Goal: Transaction & Acquisition: Purchase product/service

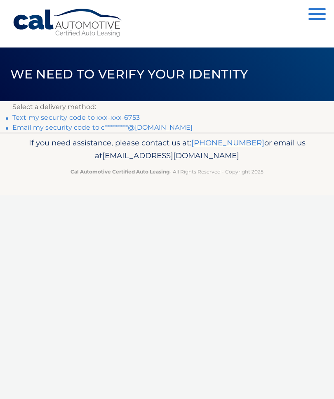
click at [125, 113] on link "Text my security code to xxx-xxx-6753" at bounding box center [75, 117] width 127 height 8
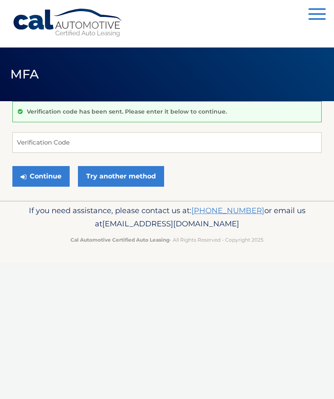
click at [127, 116] on div "Verification code has been sent. Please enter it below to continue." at bounding box center [166, 111] width 309 height 21
click at [30, 140] on input "Verification Code" at bounding box center [166, 142] width 309 height 21
type input "168224"
click at [42, 174] on button "Continue" at bounding box center [40, 176] width 57 height 21
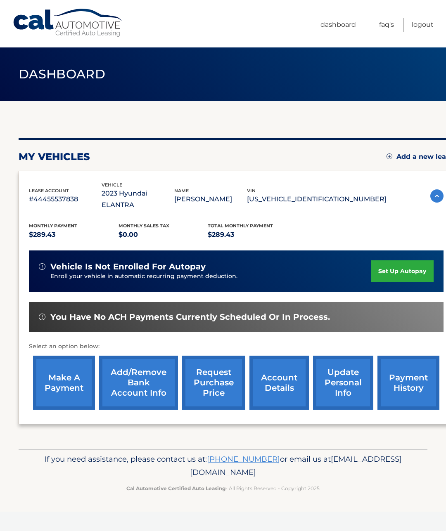
click at [67, 369] on link "make a payment" at bounding box center [64, 383] width 62 height 54
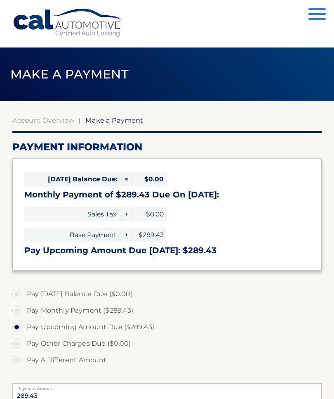
select select "MTdiNmRjN2QtZDViMC00YjkwLWJlN2QtOWU2ODE4NmU1OGI5"
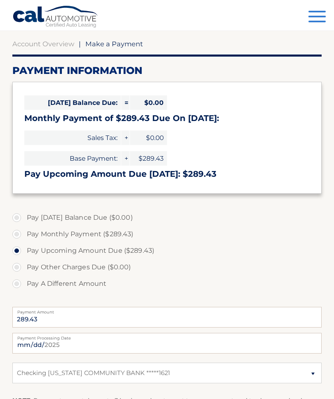
scroll to position [77, 0]
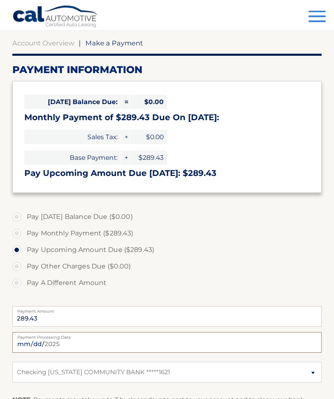
click at [163, 343] on input "[DATE]" at bounding box center [166, 342] width 309 height 21
type input "[DATE]"
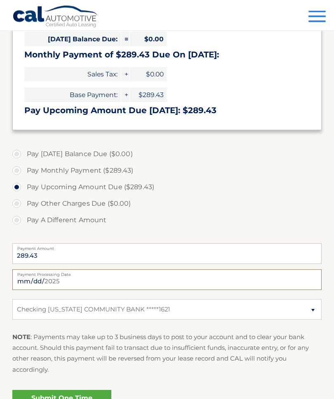
scroll to position [140, 0]
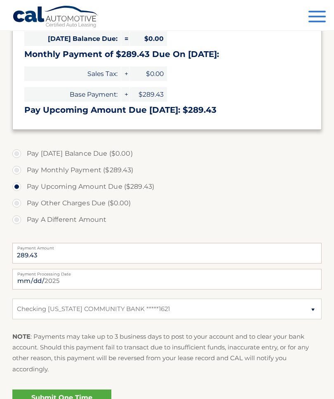
click at [60, 398] on link "Submit One Time Payment" at bounding box center [61, 402] width 99 height 26
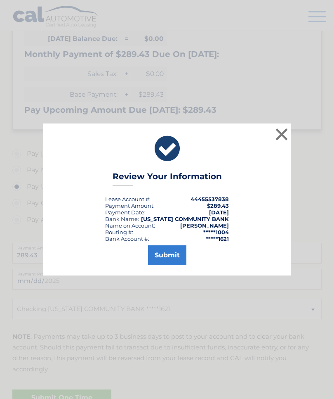
click at [167, 265] on button "Submit" at bounding box center [167, 255] width 38 height 20
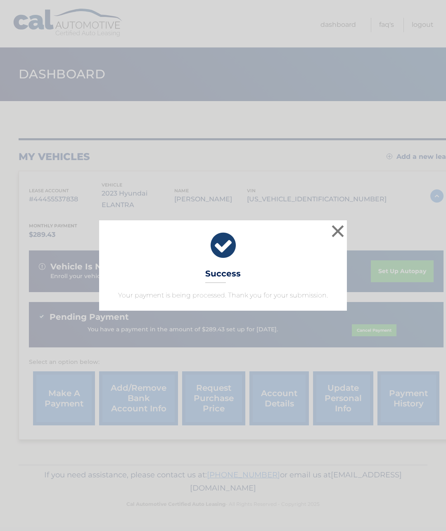
click at [338, 227] on button "×" at bounding box center [337, 231] width 17 height 17
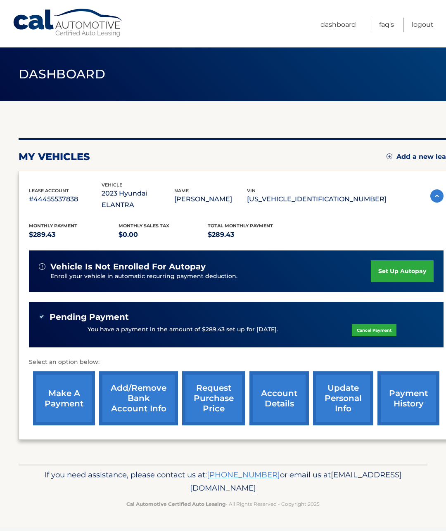
click at [420, 23] on link "Logout" at bounding box center [422, 25] width 22 height 14
